Goal: Task Accomplishment & Management: Use online tool/utility

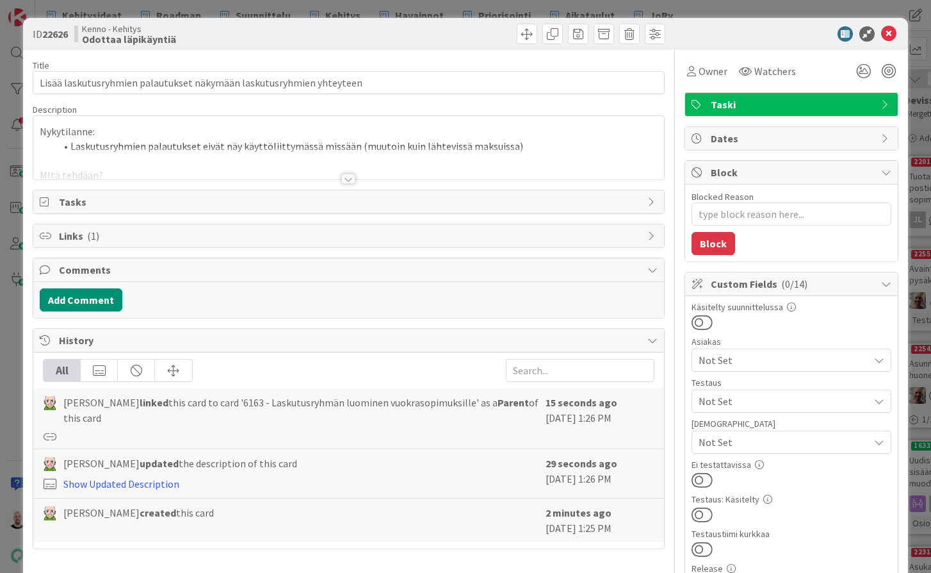
click at [352, 178] on div at bounding box center [348, 179] width 14 height 10
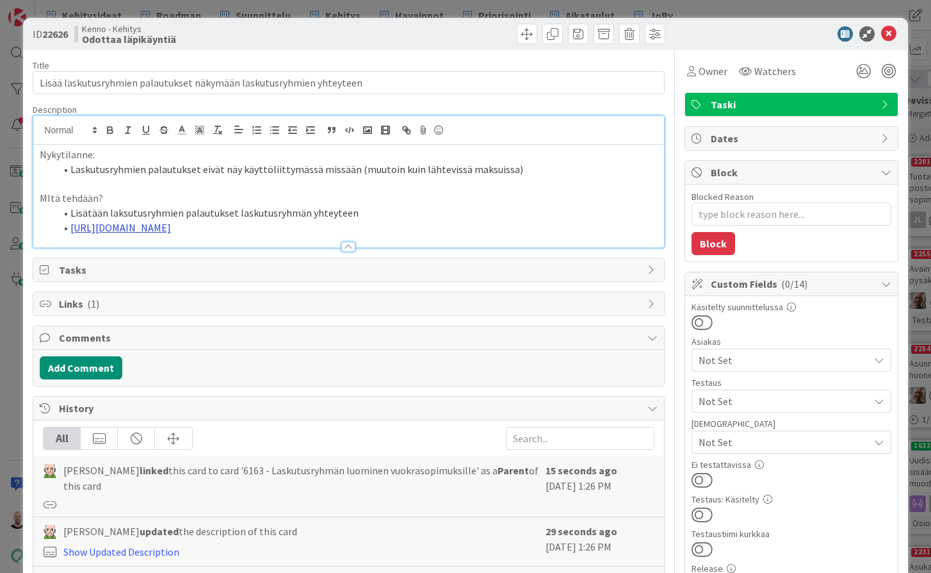
click at [171, 222] on link "https://www.figma.com/proto/s06ePFuGvSFkRRSBp8p43G/Reskontra?page-id=0%3A1&node…" at bounding box center [120, 227] width 101 height 13
click at [348, 258] on link "https://www.figma.com/proto/s06ePFuGvSFkRRSBp8p43G/Reskontra?content-scaling=fi…" at bounding box center [321, 264] width 88 height 17
type textarea "x"
click at [664, 12] on div "ID 22626 Kenno - Kehitys Odottaa läpikäyntiä Title 68 / 128 Lisää laskutusryhmi…" at bounding box center [465, 286] width 931 height 573
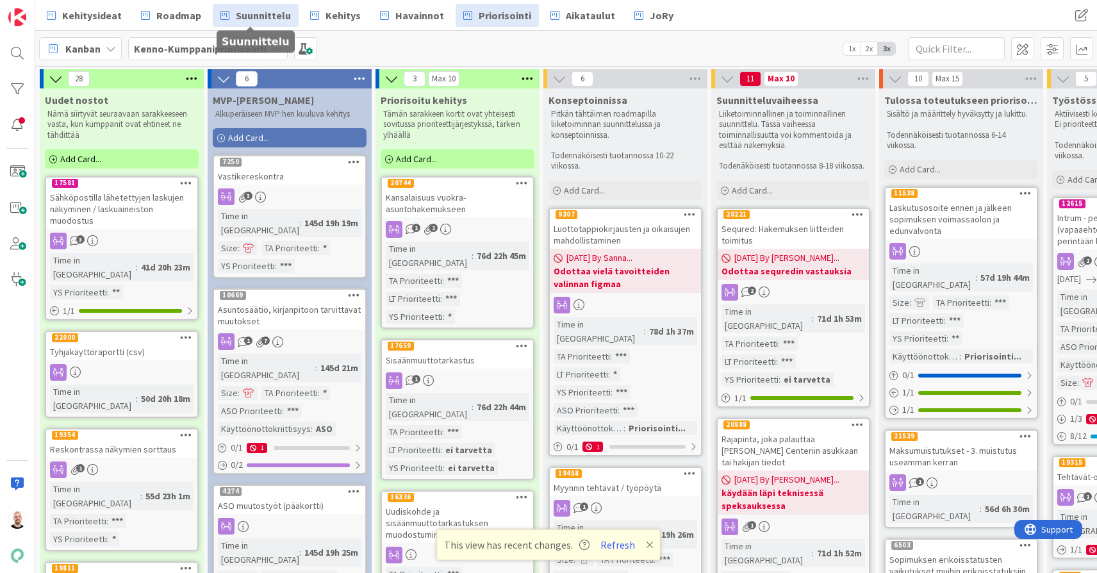
click at [257, 9] on span "Suunnittelu" at bounding box center [263, 15] width 55 height 15
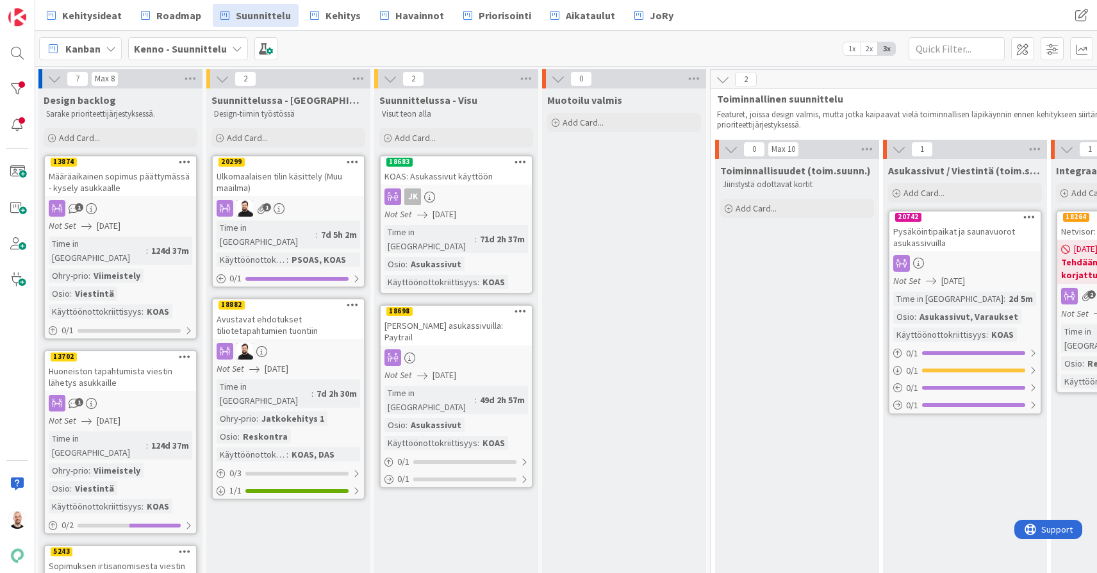
scroll to position [0, 1]
click at [113, 189] on div "Määräaikainen sopimus päättymässä - kysely asukkaalle" at bounding box center [120, 182] width 151 height 28
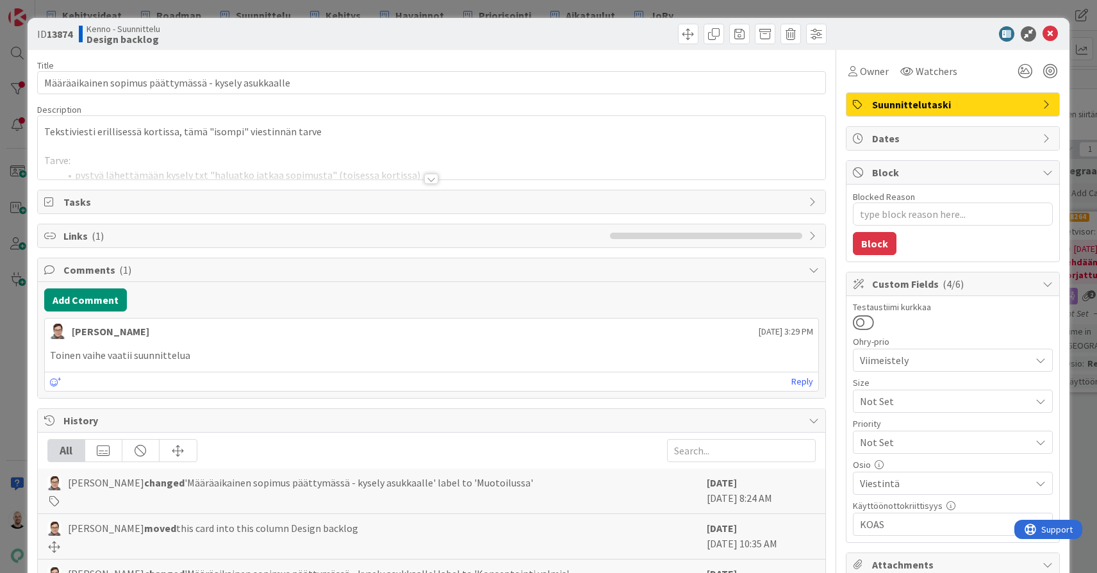
click at [434, 179] on div at bounding box center [431, 179] width 14 height 10
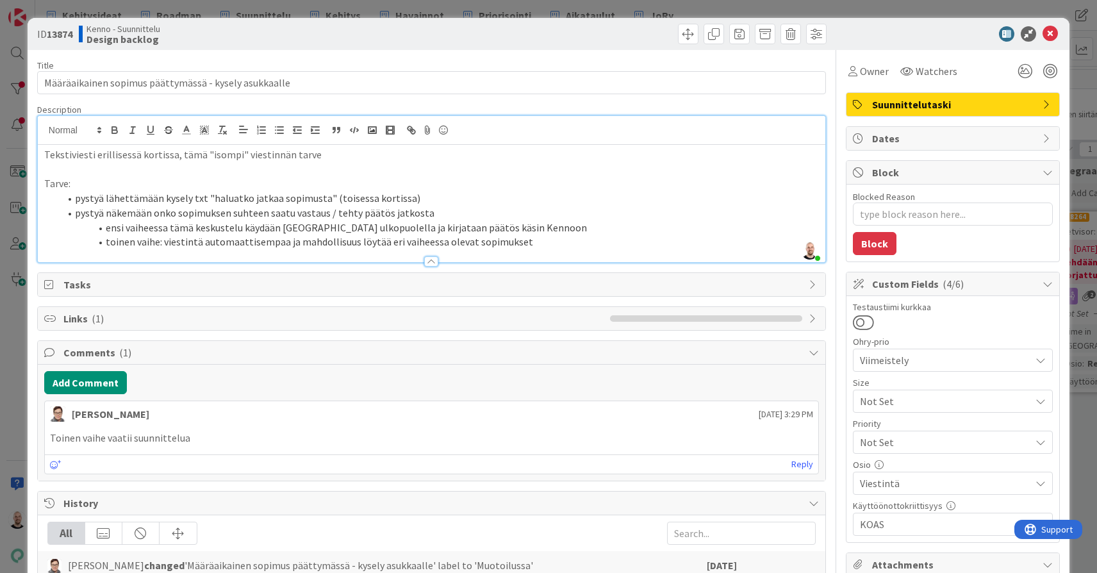
type textarea "x"
click at [546, 244] on li "toinen vaihe: viestintä automaattisempaa ja mahdollisuus löytää eri vaiheessa o…" at bounding box center [439, 241] width 759 height 15
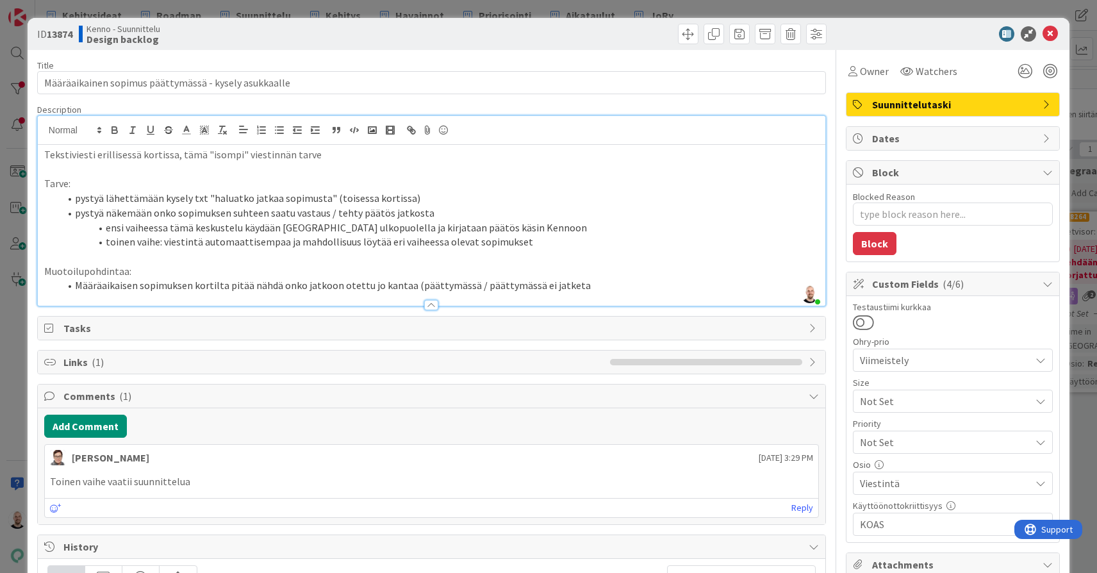
click at [463, 279] on li "Määräaikaisen sopimuksen kortilta pitää nähdä onko jatkoon otettu jo kantaa (pä…" at bounding box center [439, 285] width 759 height 15
click at [628, 279] on li "Määräaikaisen sopimuksen kortilta pitää nähdä onko jatkoon otettu jo kantaa (pä…" at bounding box center [439, 285] width 759 height 15
click at [315, 281] on li "Määräaikaisen sopimuksen kortilta pitää nähdä onko jatkoon otettu jo kantaa (pä…" at bounding box center [439, 285] width 759 height 15
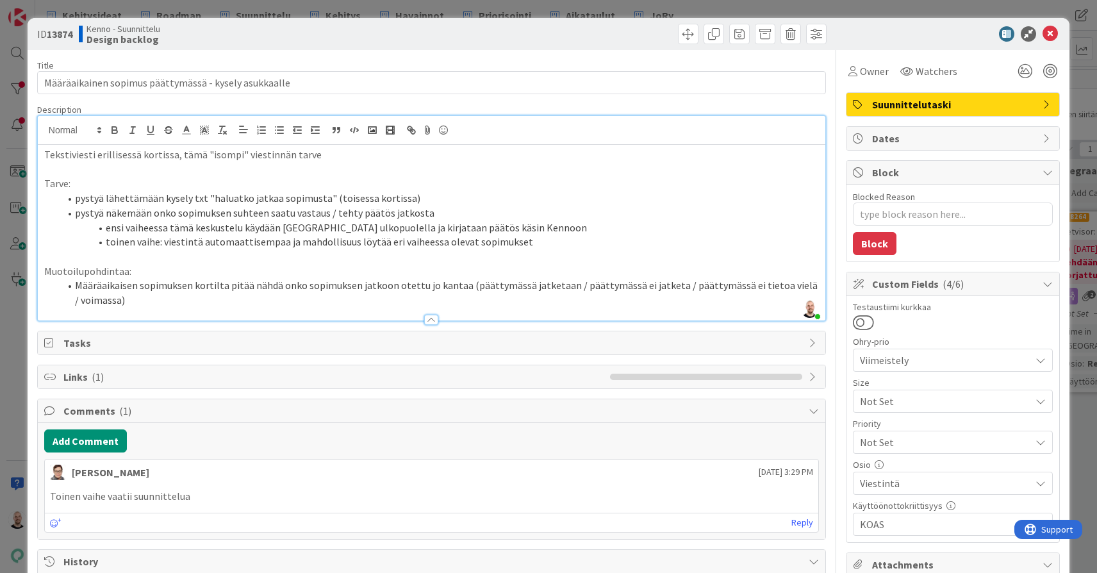
click at [279, 282] on li "Määräaikaisen sopimuksen kortilta pitää nähdä onko sopimuksen jatkoon otettu jo…" at bounding box center [439, 292] width 759 height 29
click at [165, 293] on li "Määräaikaisen sopimuksen kortilta pitää nähdä selkeästi onko sopimuksen jatkoon…" at bounding box center [439, 292] width 759 height 29
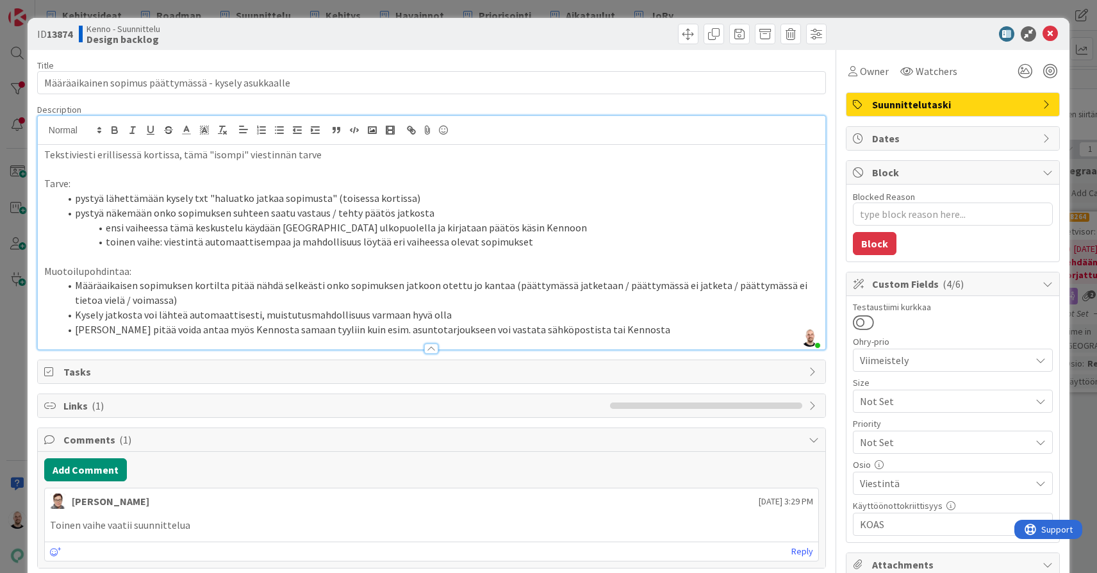
type textarea "x"
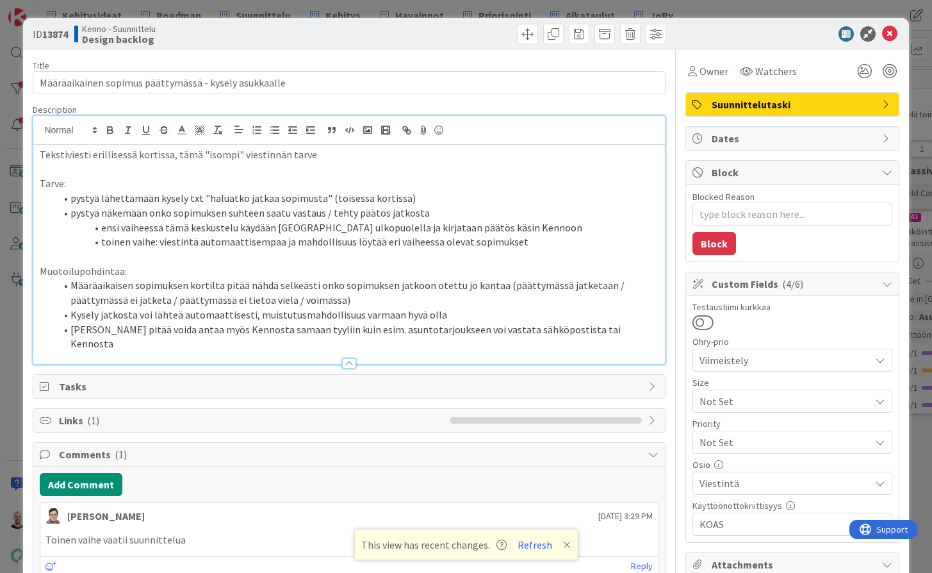
click at [190, 10] on div "ID 13874 Kenno - Suunnittelu Design backlog Title 53 / 128 Määräaikainen sopimu…" at bounding box center [466, 286] width 932 height 573
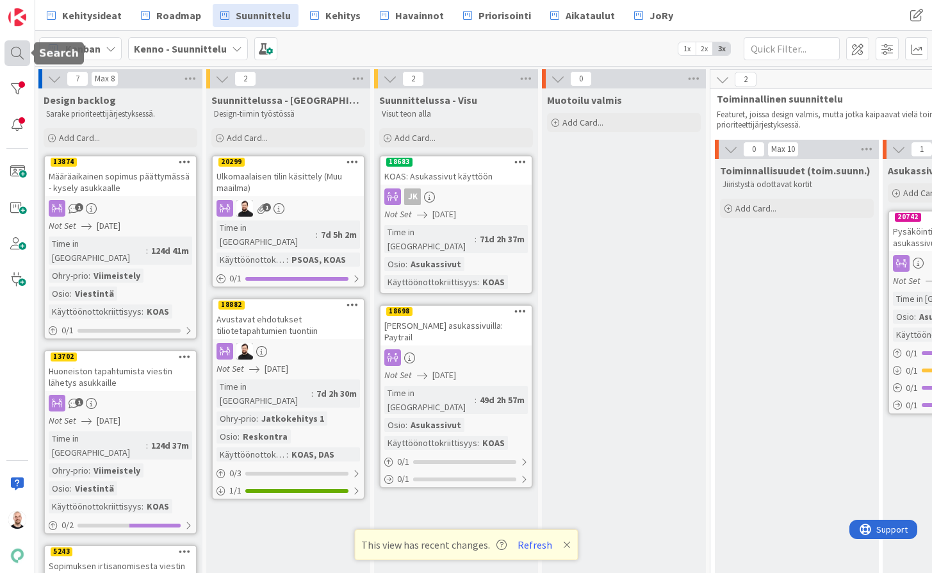
click at [14, 54] on div at bounding box center [17, 53] width 26 height 26
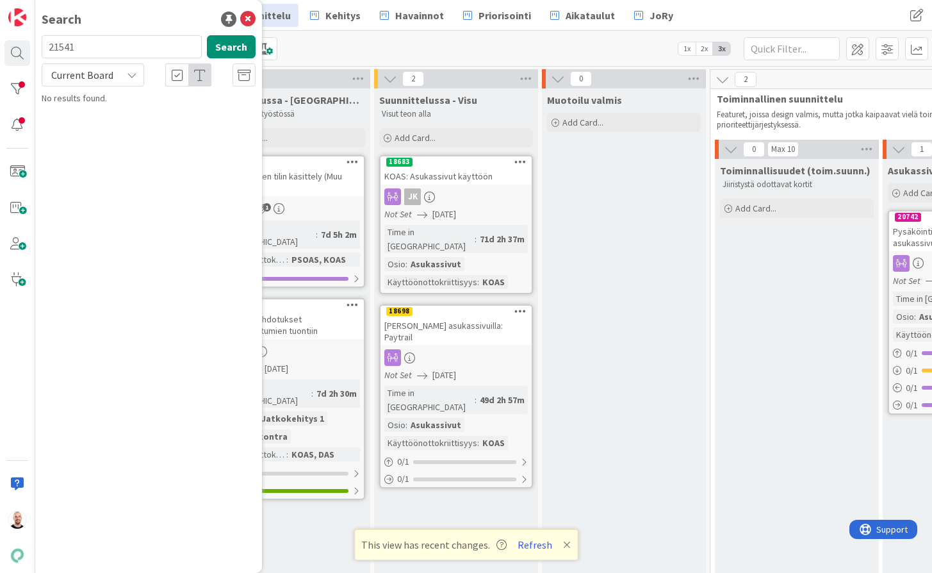
click at [104, 51] on input "21541" at bounding box center [122, 46] width 160 height 23
type input "17581"
click at [165, 123] on span "Sähköpostilla lähetettyjen laskujen näkyminen / laskuaineiston muodostus" at bounding box center [142, 119] width 165 height 25
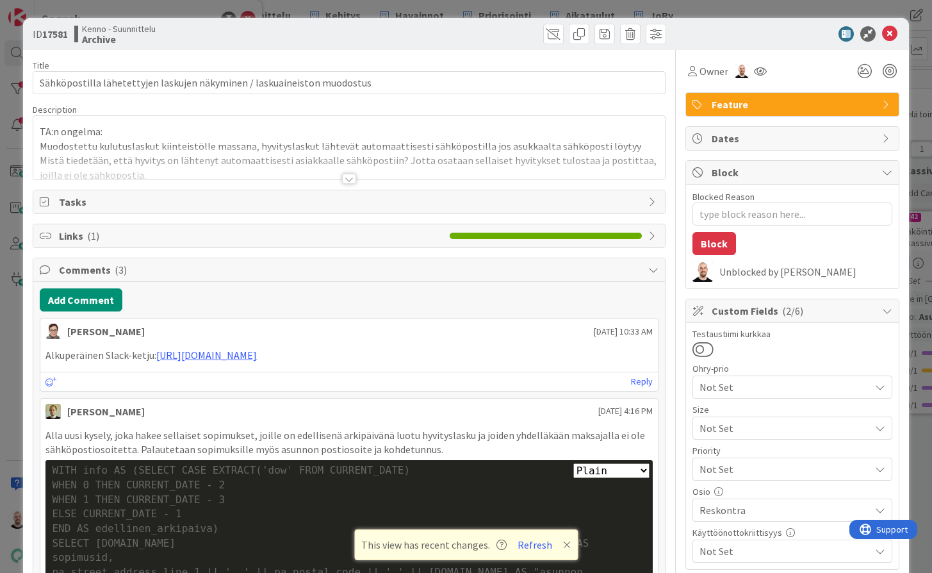
click at [348, 179] on div at bounding box center [349, 179] width 14 height 10
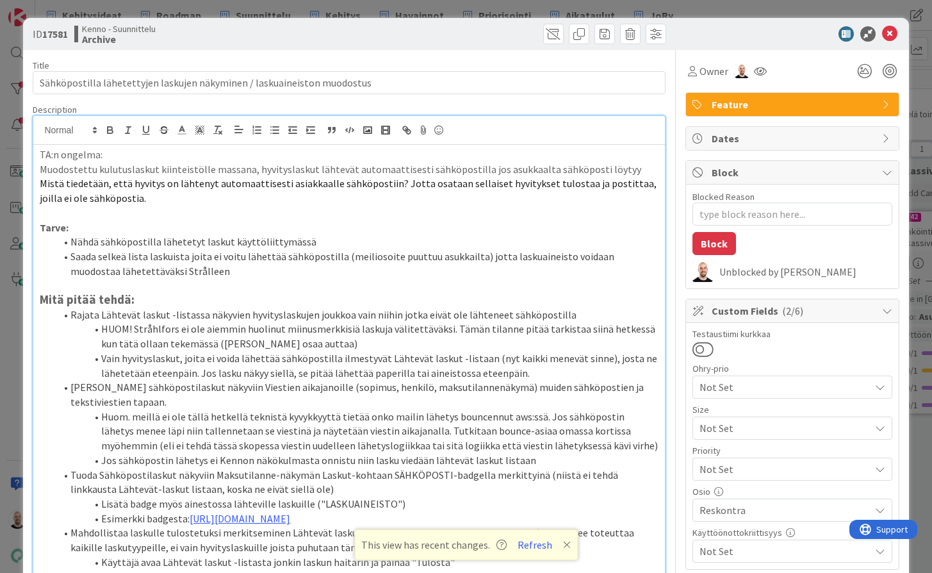
type textarea "x"
click at [475, 6] on div "ID 17581 Kenno - Suunnittelu Archive Title 72 / 128 Sähköpostilla lähetettyjen …" at bounding box center [466, 286] width 932 height 573
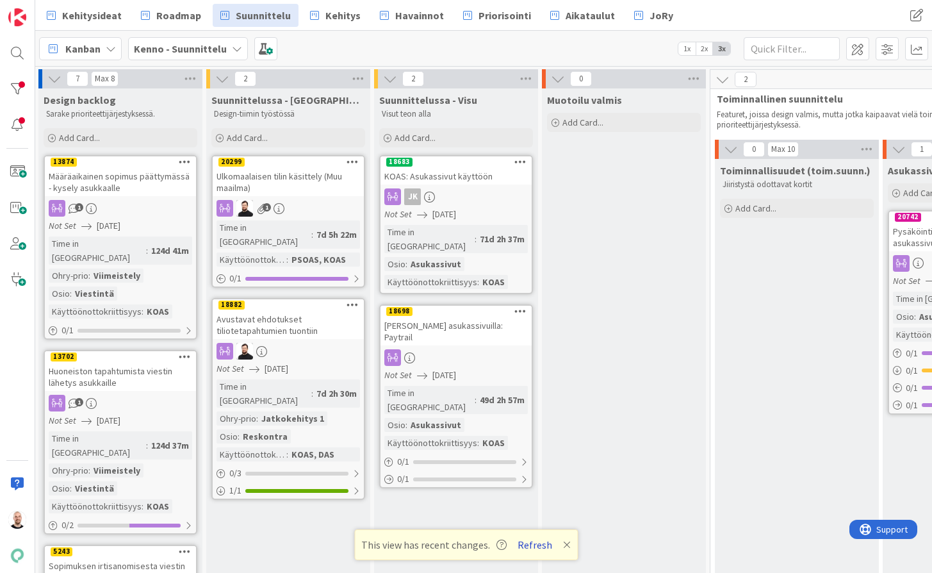
click at [534, 544] on button "Refresh" at bounding box center [535, 544] width 44 height 17
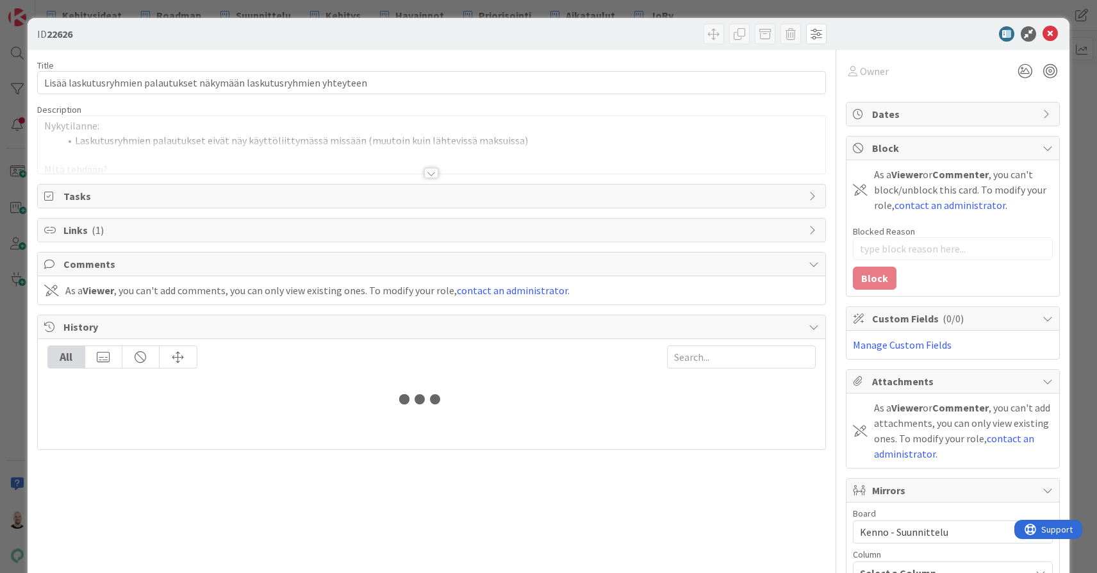
click at [434, 171] on div at bounding box center [431, 173] width 14 height 10
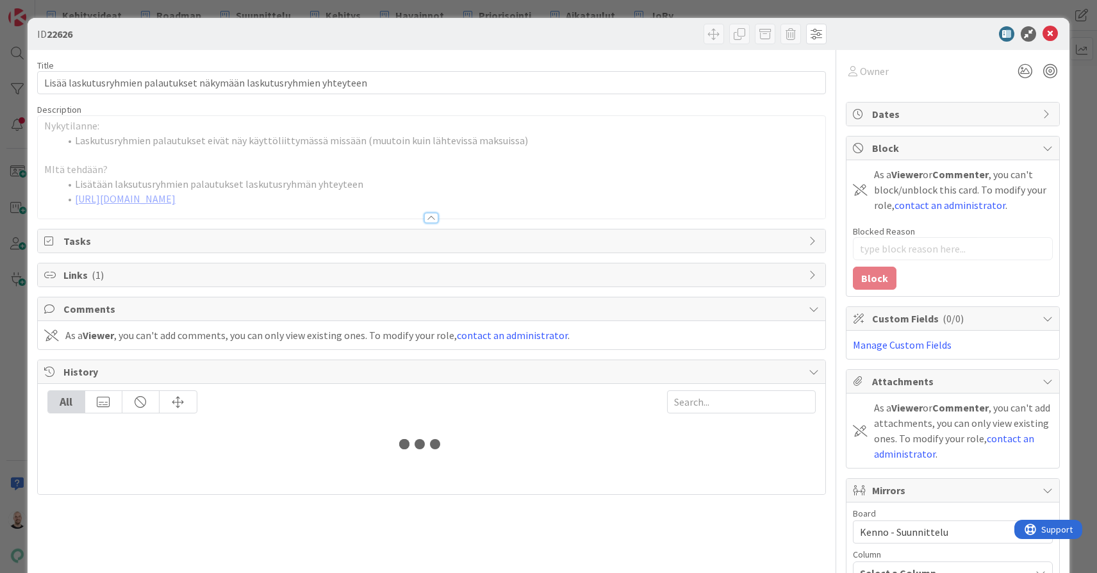
type textarea "x"
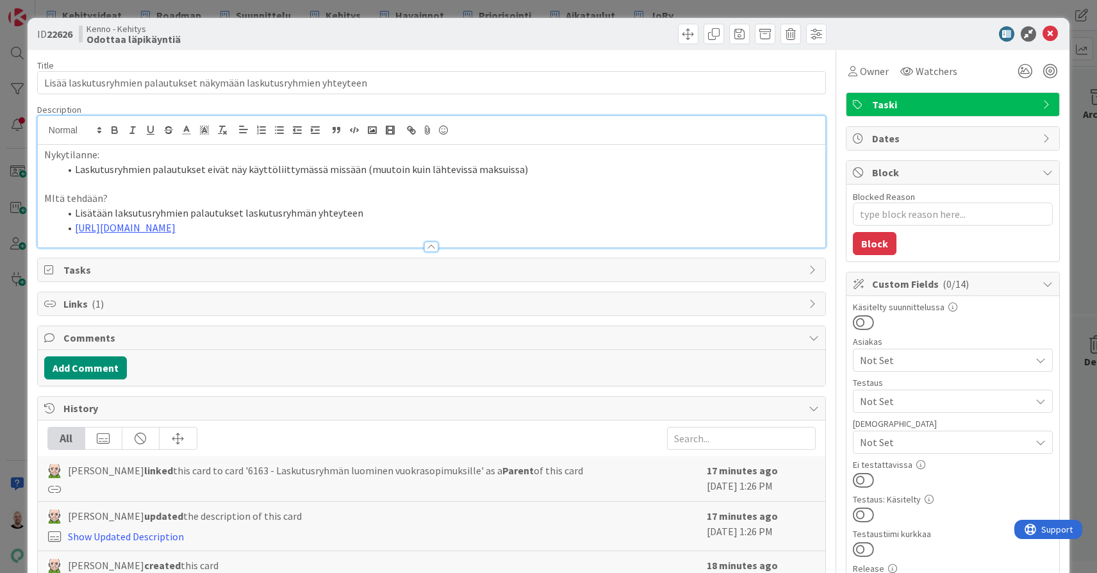
click at [72, 224] on li "https://www.figma.com/proto/s06ePFuGvSFkRRSBp8p43G/Reskontra?page-id=0%3A1&node…" at bounding box center [439, 227] width 759 height 15
click at [620, 149] on p "Nykytilanne:" at bounding box center [431, 154] width 774 height 15
type textarea "x"
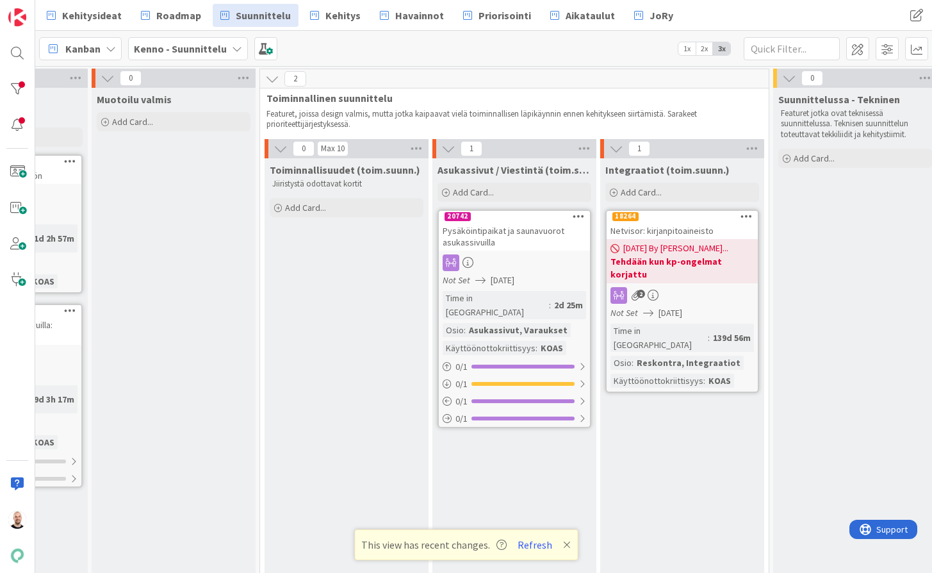
scroll to position [1, 459]
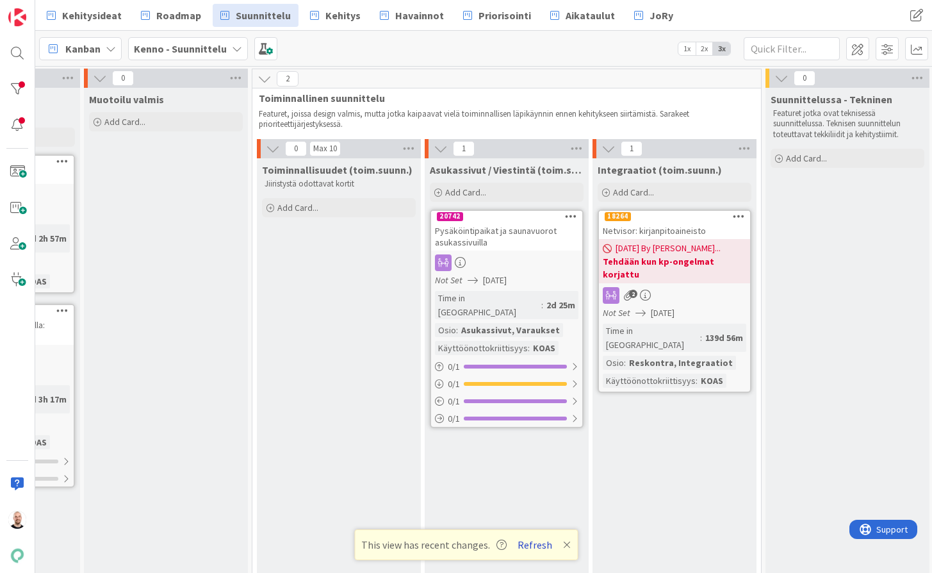
click at [537, 550] on button "Refresh" at bounding box center [535, 544] width 44 height 17
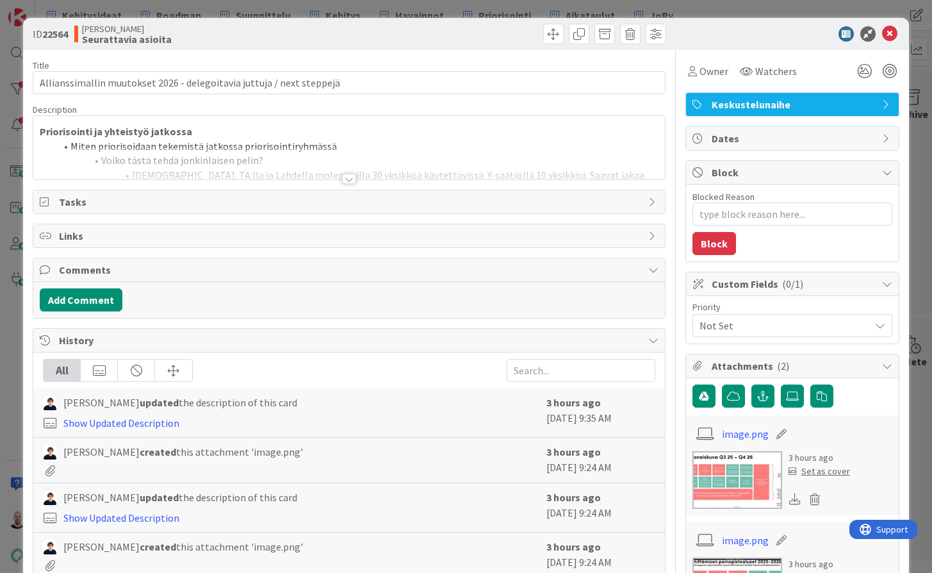
click at [329, 10] on div "ID 22564 [PERSON_NAME] Seurattavia asioita Title 69 / 128 Allianssimallin muuto…" at bounding box center [466, 286] width 932 height 573
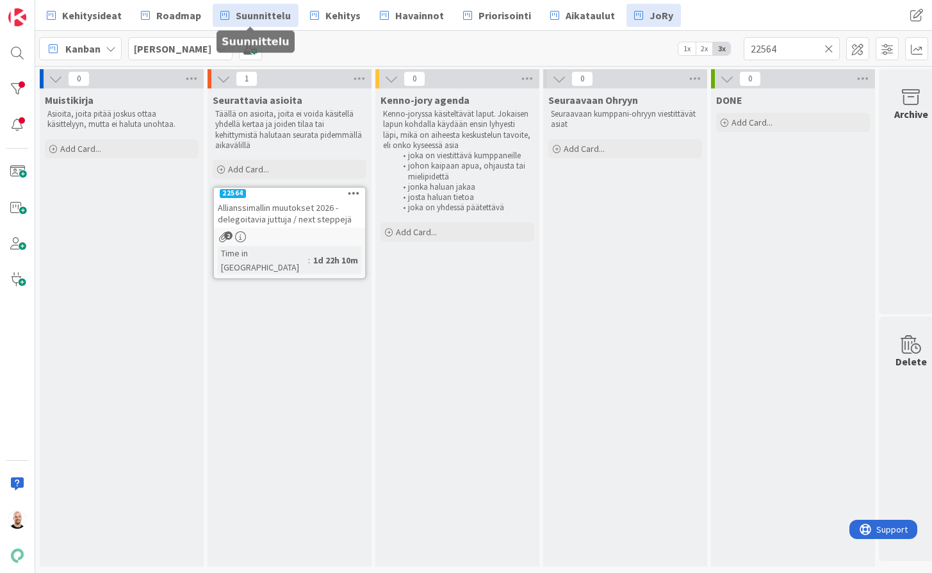
click at [236, 14] on span "Suunnittelu" at bounding box center [263, 15] width 55 height 15
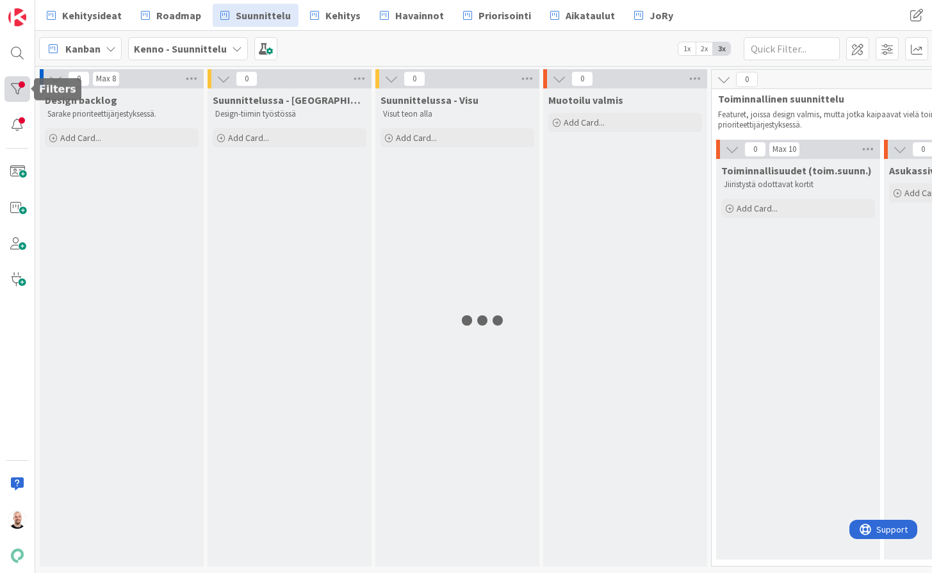
click at [15, 88] on div at bounding box center [17, 89] width 26 height 26
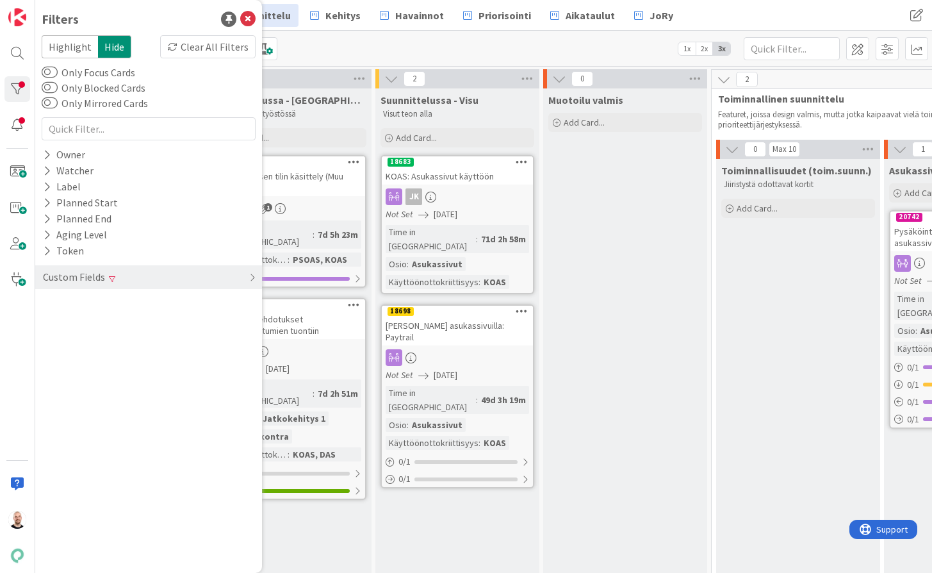
click at [434, 51] on div "Kanban Kenno - Suunnittelu 1x 2x 3x" at bounding box center [483, 48] width 897 height 35
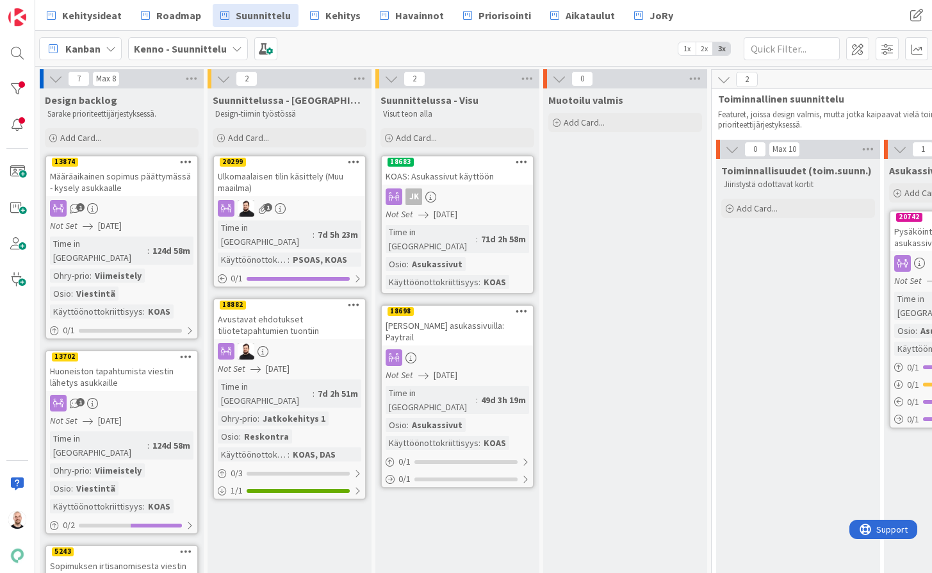
click at [117, 190] on div "Määräaikainen sopimus päättymässä - kysely asukkaalle" at bounding box center [121, 182] width 151 height 28
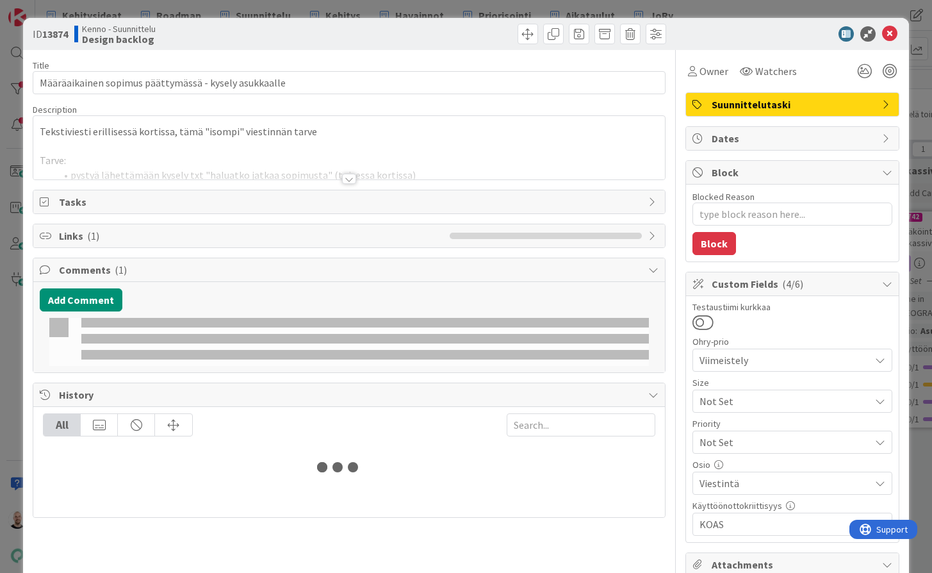
click at [111, 183] on div "Title 53 / 128 Määräaikainen sopimus päättymässä - kysely asukkaalle Descriptio…" at bounding box center [349, 473] width 632 height 846
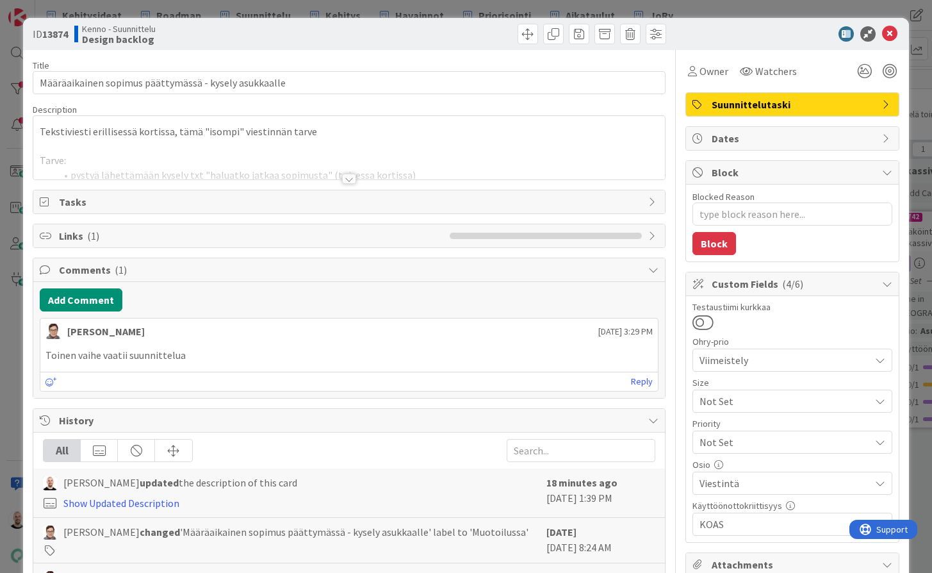
click at [348, 179] on div at bounding box center [349, 179] width 14 height 10
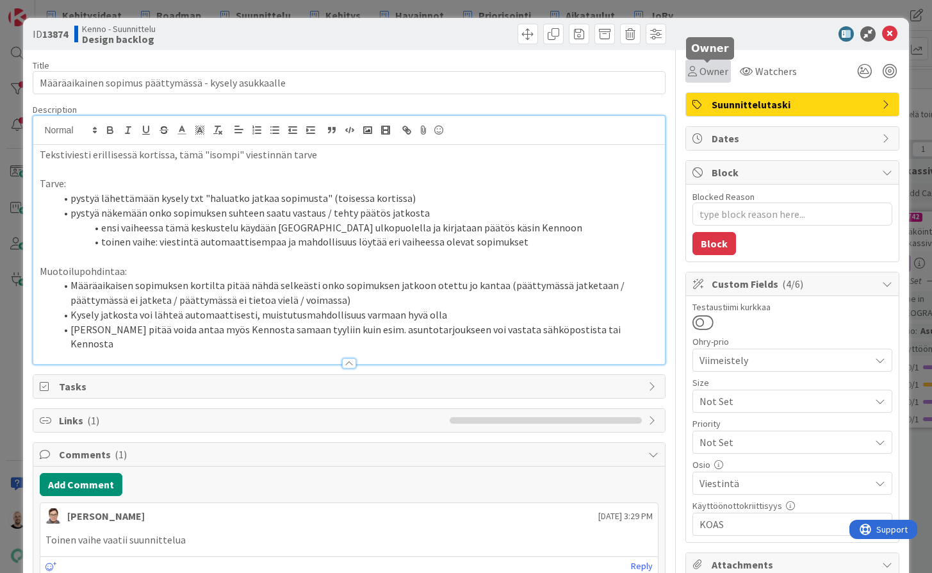
click at [711, 71] on span "Owner" at bounding box center [713, 70] width 29 height 15
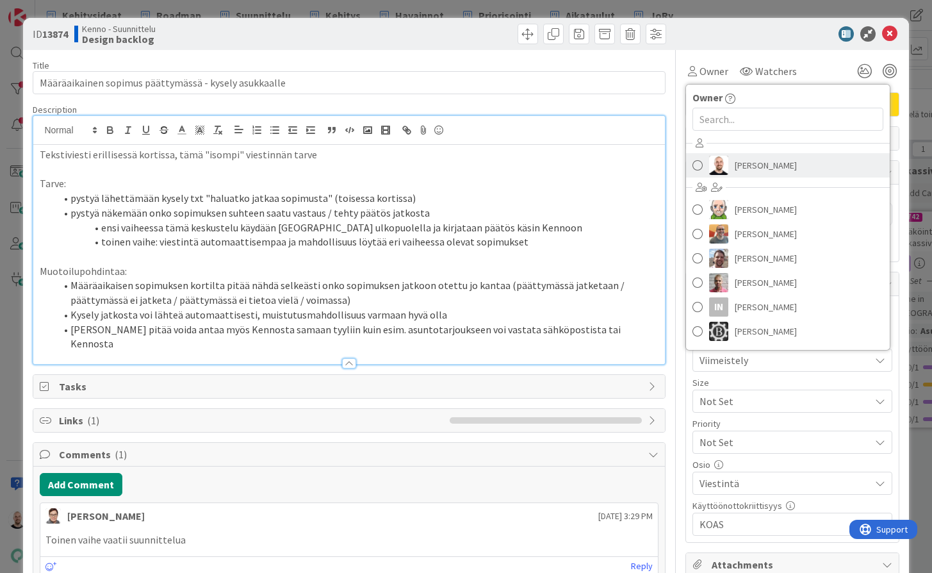
click at [755, 166] on span "Tommi Moilanen" at bounding box center [766, 165] width 62 height 19
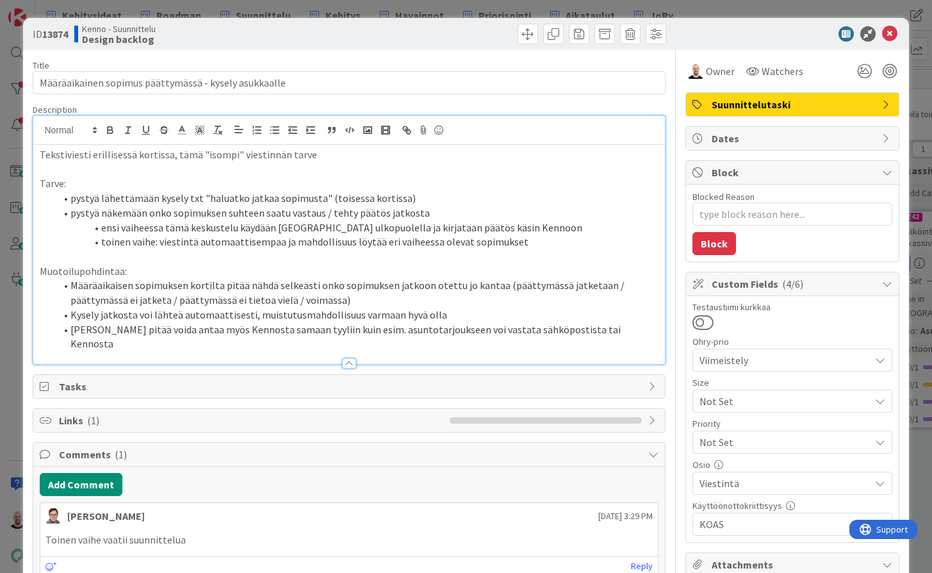
click at [597, 9] on div "ID 13874 Kenno - Suunnittelu Design backlog Title 53 / 128 Määräaikainen sopimu…" at bounding box center [466, 286] width 932 height 573
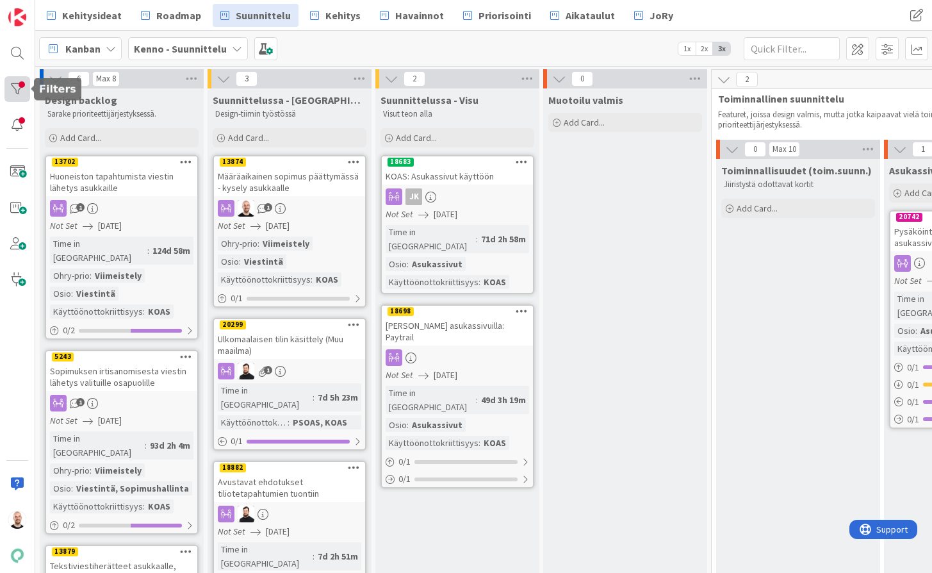
click at [23, 88] on div at bounding box center [17, 89] width 26 height 26
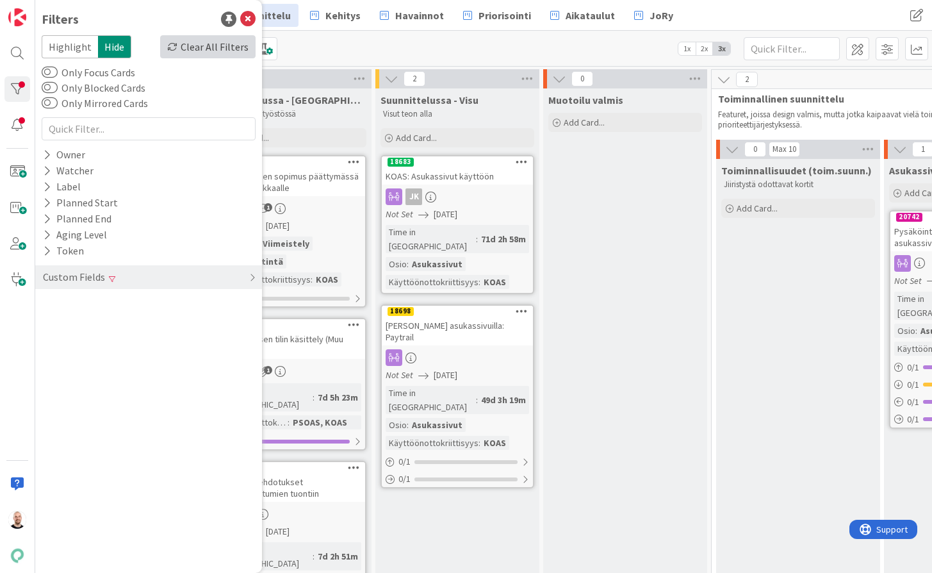
click at [224, 50] on div "Clear All Filters" at bounding box center [207, 46] width 95 height 23
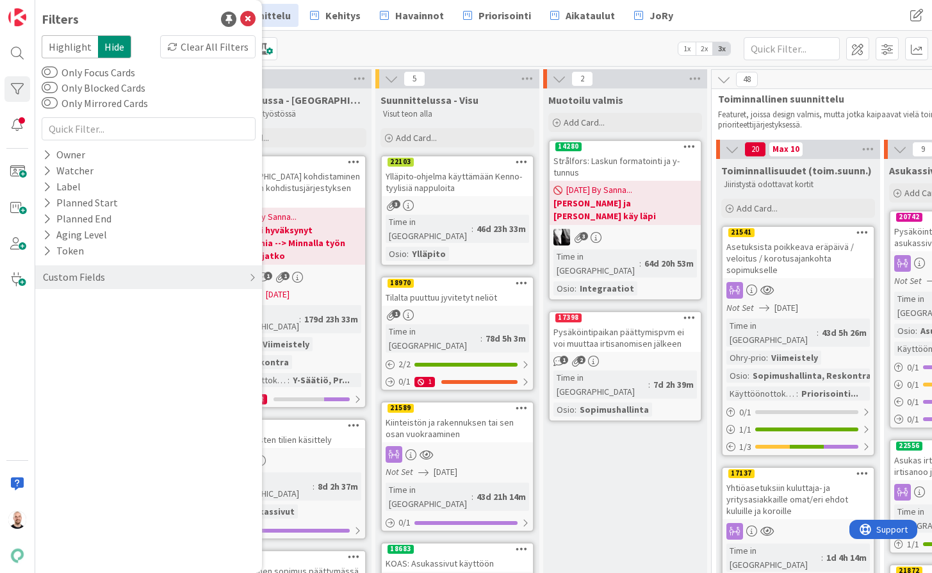
click at [462, 51] on div "Kanban Kenno - Suunnittelu 1x 2x 3x" at bounding box center [483, 48] width 897 height 35
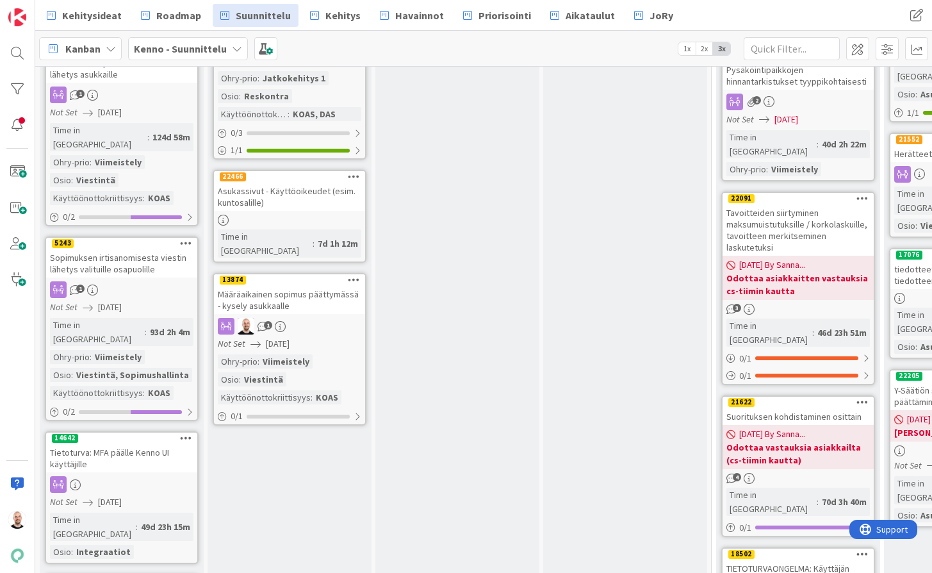
click at [285, 286] on div "Määräaikainen sopimus päättymässä - kysely asukkaalle" at bounding box center [289, 300] width 151 height 28
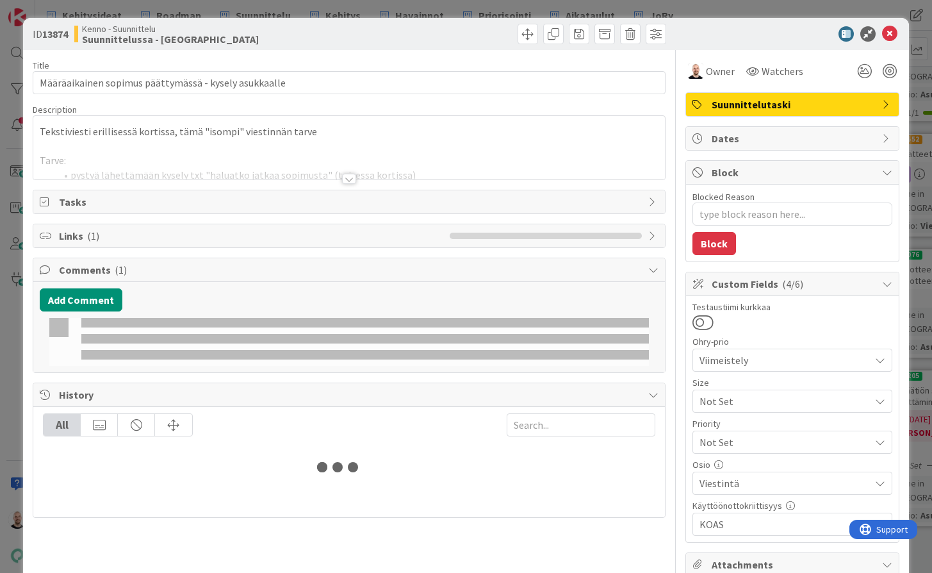
type textarea "x"
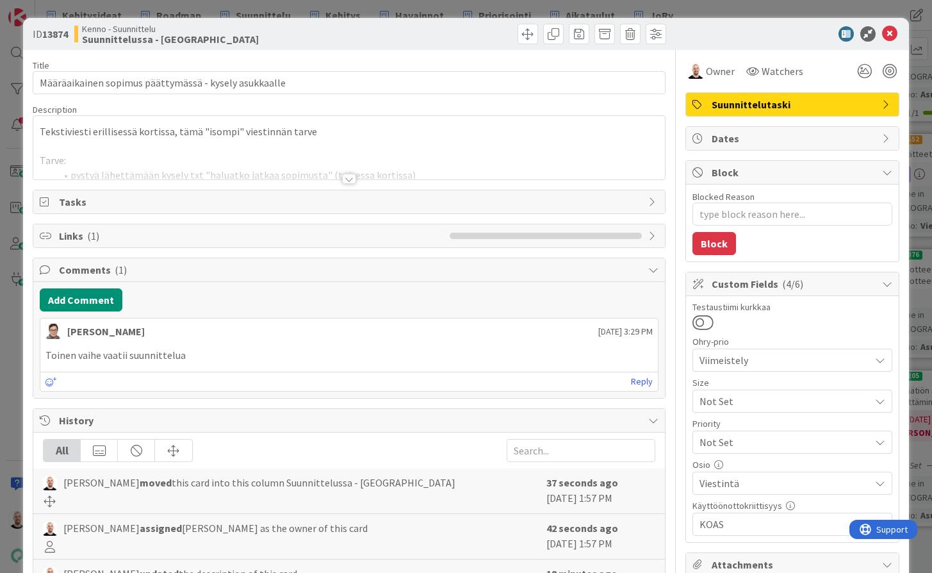
click at [350, 181] on div at bounding box center [349, 179] width 14 height 10
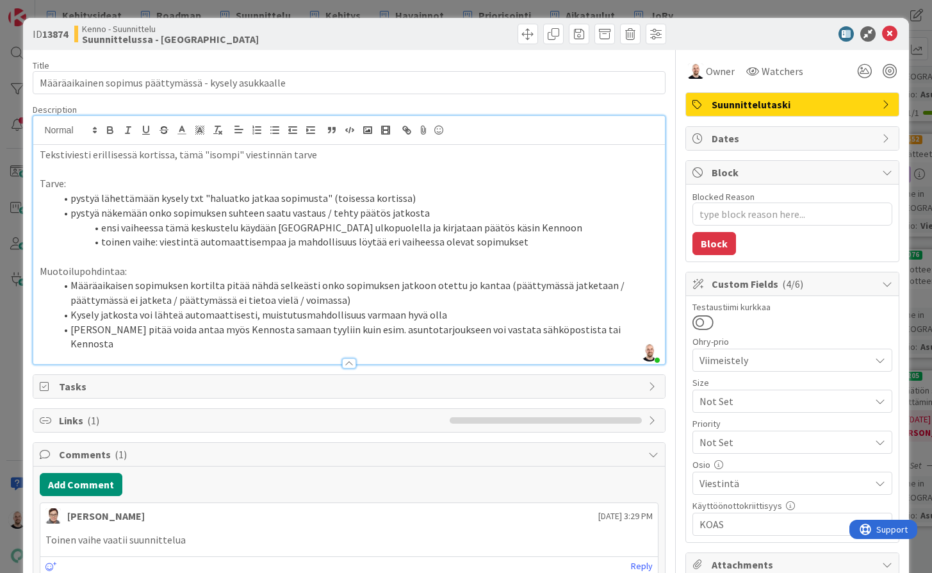
click at [122, 266] on p "Muotoilupohdintaa:" at bounding box center [349, 271] width 618 height 15
drag, startPoint x: 158, startPoint y: 266, endPoint x: 49, endPoint y: 266, distance: 108.9
click at [49, 266] on p "Muotoilupohdintaa 13.8.:" at bounding box center [349, 271] width 618 height 15
click at [74, 266] on p "Muotoilupohdintaa 13.8.:" at bounding box center [349, 271] width 618 height 15
drag, startPoint x: 180, startPoint y: 266, endPoint x: 15, endPoint y: 266, distance: 164.6
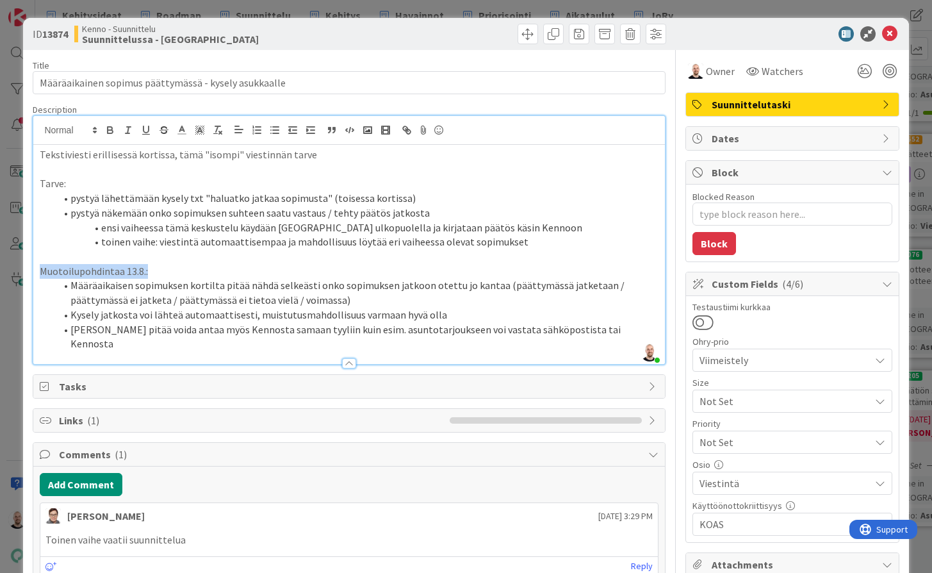
click at [15, 266] on div "ID 13874 Kenno - Suunnittelu Suunnittelussa - Rautalangat Title 53 / 128 Määräa…" at bounding box center [466, 286] width 932 height 573
click at [109, 130] on icon "button" at bounding box center [110, 131] width 5 height 3
click at [145, 257] on p at bounding box center [349, 256] width 618 height 15
type textarea "x"
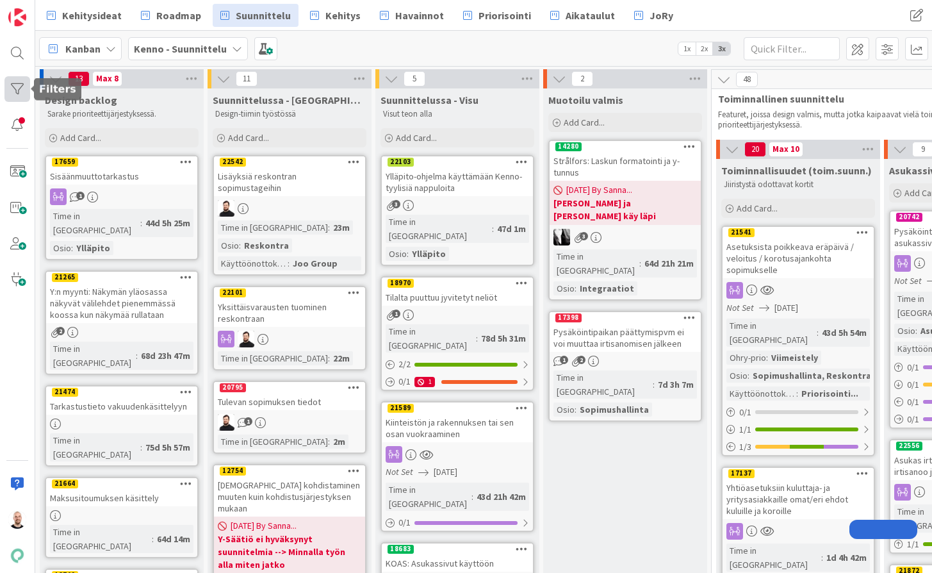
click at [17, 90] on div at bounding box center [17, 89] width 26 height 26
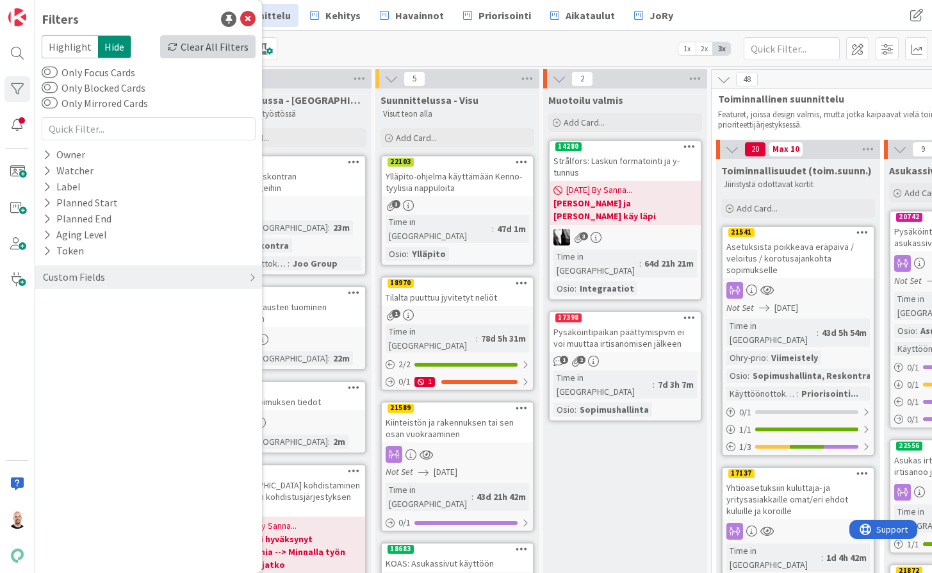
click at [219, 45] on div "Clear All Filters" at bounding box center [207, 46] width 95 height 23
click at [457, 47] on div "Kanban Kenno - Suunnittelu 1x 2x 3x" at bounding box center [483, 48] width 897 height 35
